Goal: Task Accomplishment & Management: Use online tool/utility

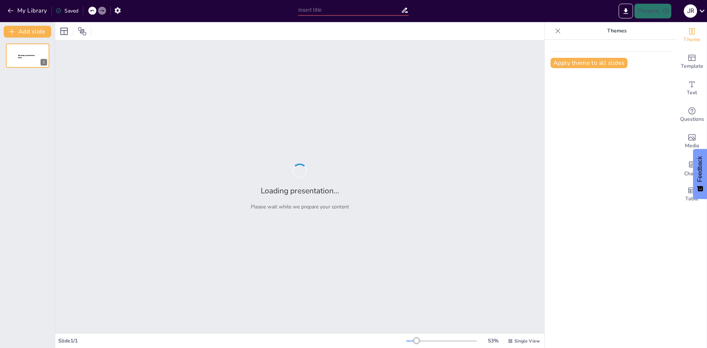
type input "Imported PowerPoint unir.ppt"
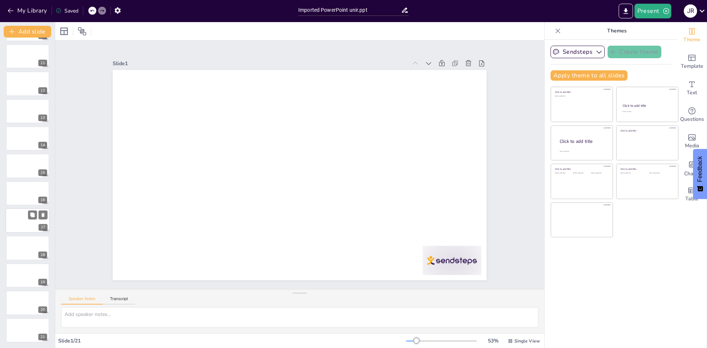
scroll to position [274, 0]
click at [505, 99] on div "Slide 1 Slide 2 Slide 3 Slide 4 Slide 5 Slide 6 Slide 7 Slide 8 Slide 9 Slide 1…" at bounding box center [299, 165] width 489 height 249
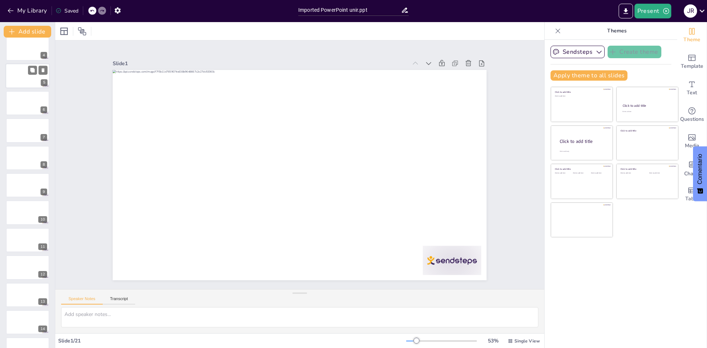
scroll to position [0, 0]
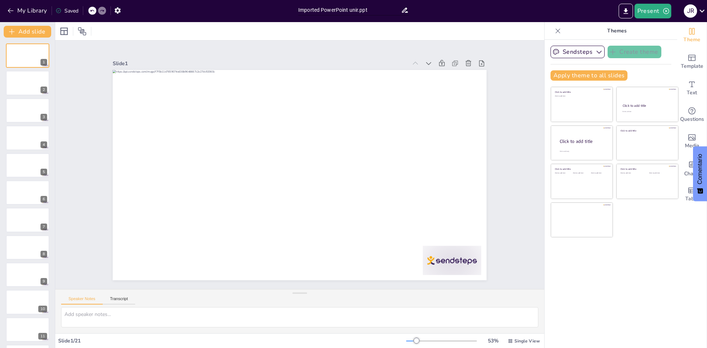
click at [385, 9] on input "Imported PowerPoint unir.ppt" at bounding box center [349, 10] width 103 height 11
click at [116, 9] on icon "button" at bounding box center [118, 10] width 6 height 6
click at [118, 10] on icon "button" at bounding box center [118, 11] width 8 height 8
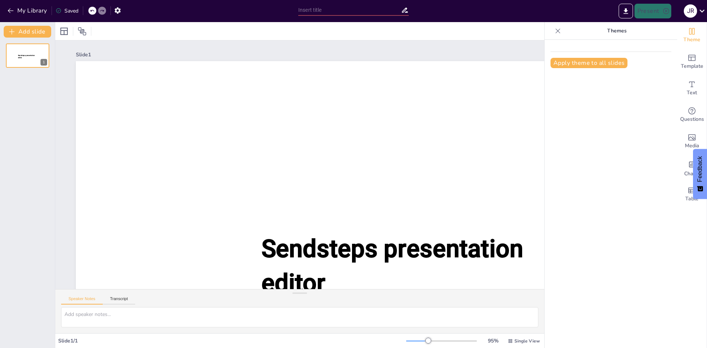
type input "Imported PowerPoint unir.ppt"
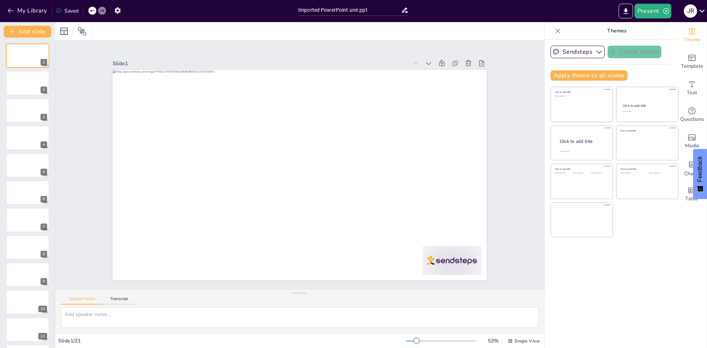
click at [403, 9] on icon at bounding box center [405, 10] width 8 height 8
click at [407, 12] on icon at bounding box center [405, 10] width 6 height 5
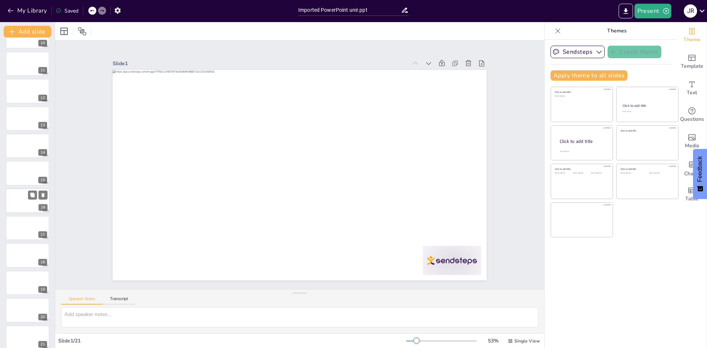
scroll to position [274, 0]
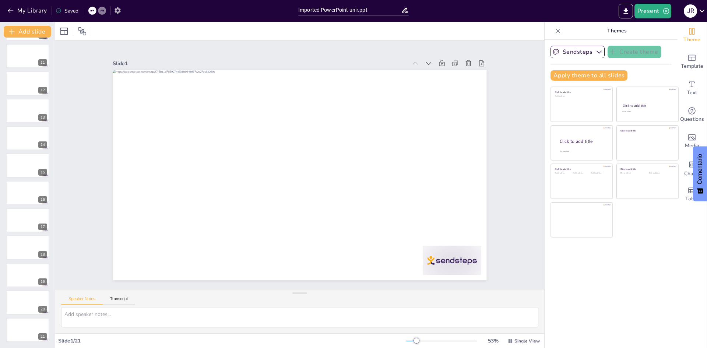
click at [115, 11] on icon "button" at bounding box center [118, 11] width 8 height 8
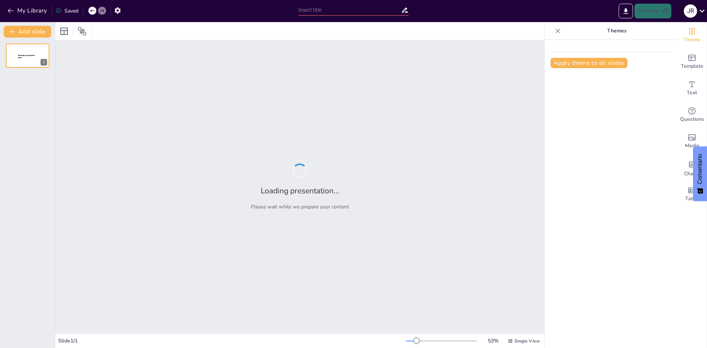
type input "La UIP en Acción: Estrategias y Resultados en Seguridad Ciudadana"
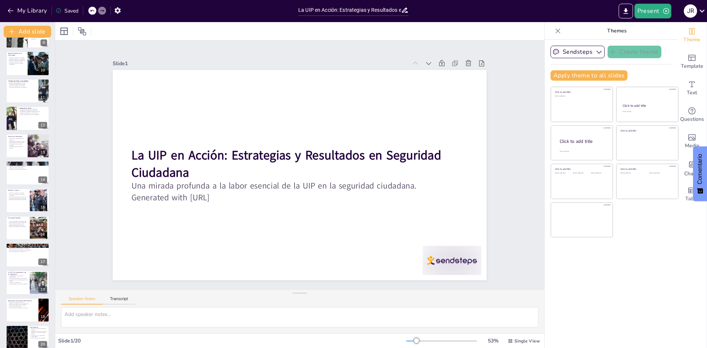
scroll to position [246, 0]
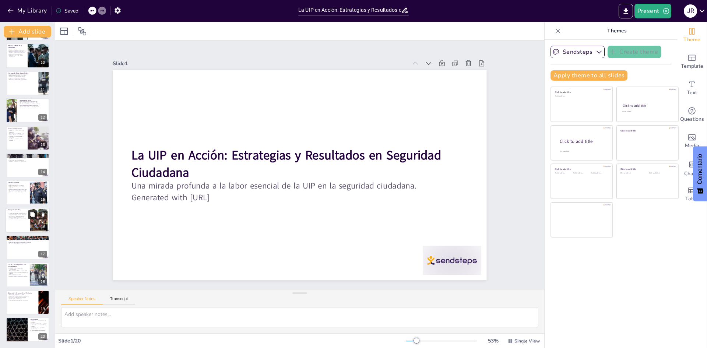
click at [30, 215] on icon at bounding box center [32, 214] width 5 height 5
type textarea "El crimen organizado es un desafío crítico que requiere una respuesta coordinad…"
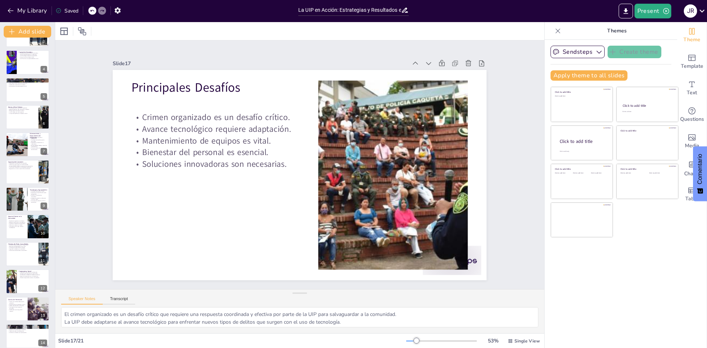
scroll to position [0, 0]
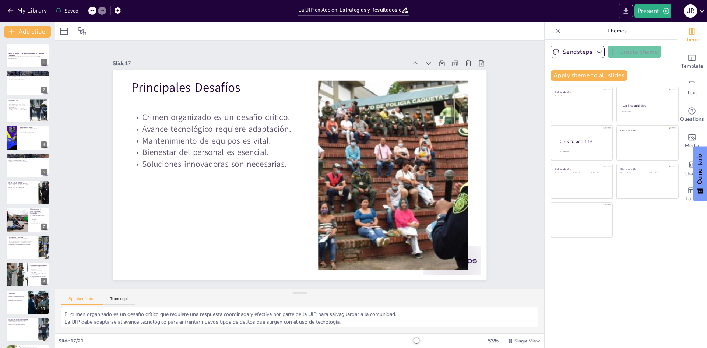
click at [626, 8] on icon "Export to PowerPoint" at bounding box center [626, 11] width 8 height 8
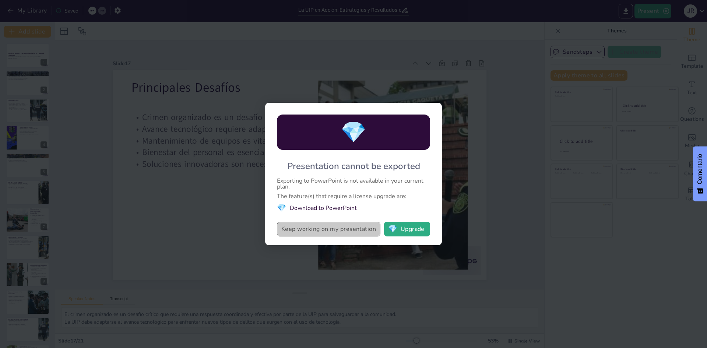
click at [353, 231] on button "Keep working on my presentation" at bounding box center [329, 229] width 104 height 15
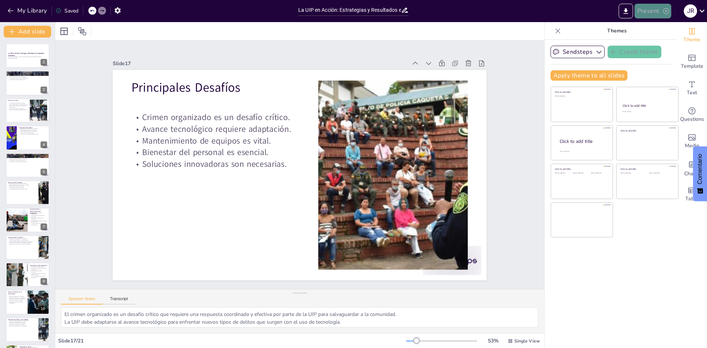
click at [654, 11] on button "Present" at bounding box center [653, 11] width 37 height 15
click at [651, 27] on font "Presentación de vista previa" at bounding box center [672, 28] width 63 height 6
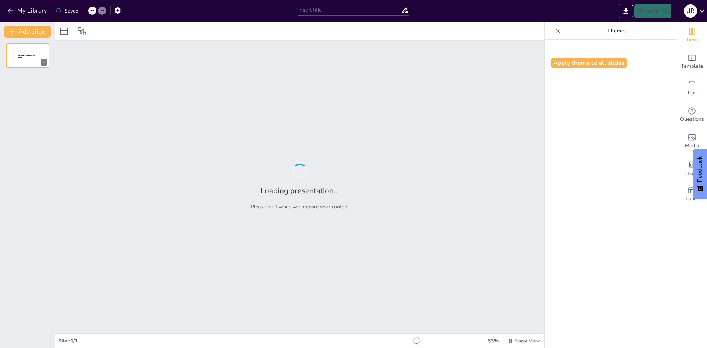
type input "La UIP en Acción: Estrategias y Resultados en Seguridad Ciudadana"
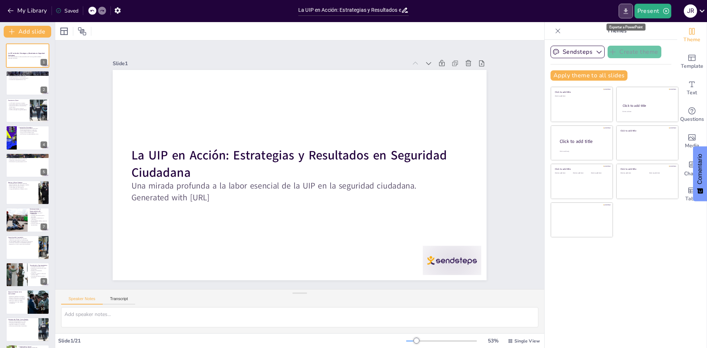
click at [627, 10] on icon "Export to PowerPoint" at bounding box center [626, 11] width 4 height 6
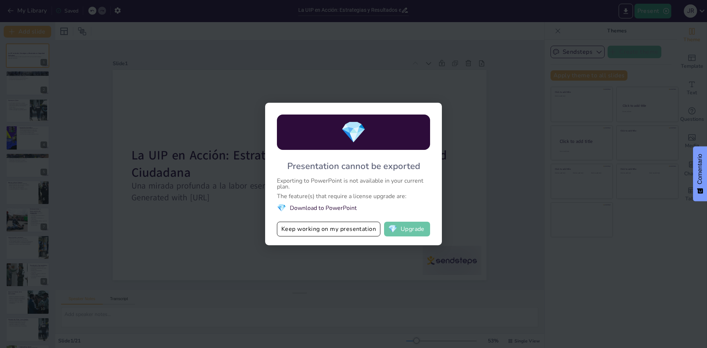
click at [411, 232] on button "💎 Upgrade" at bounding box center [407, 229] width 46 height 15
